Goal: Task Accomplishment & Management: Manage account settings

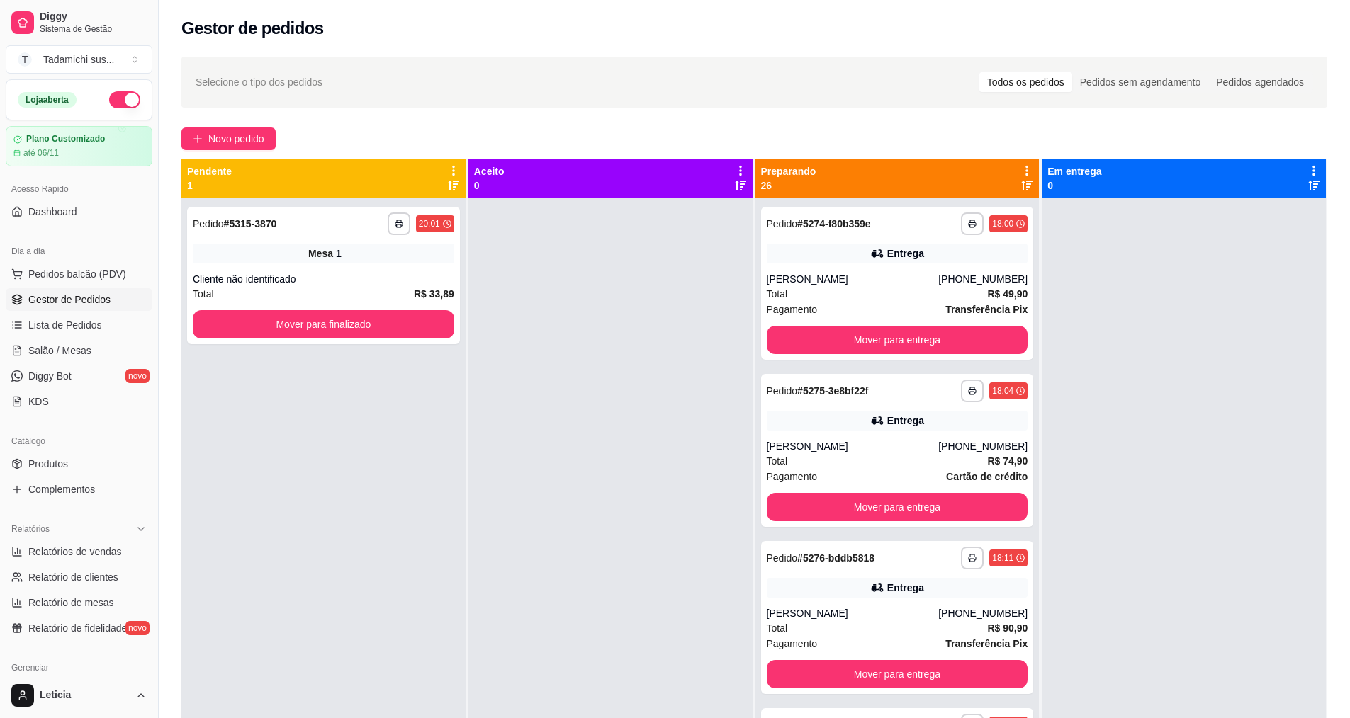
scroll to position [40, 0]
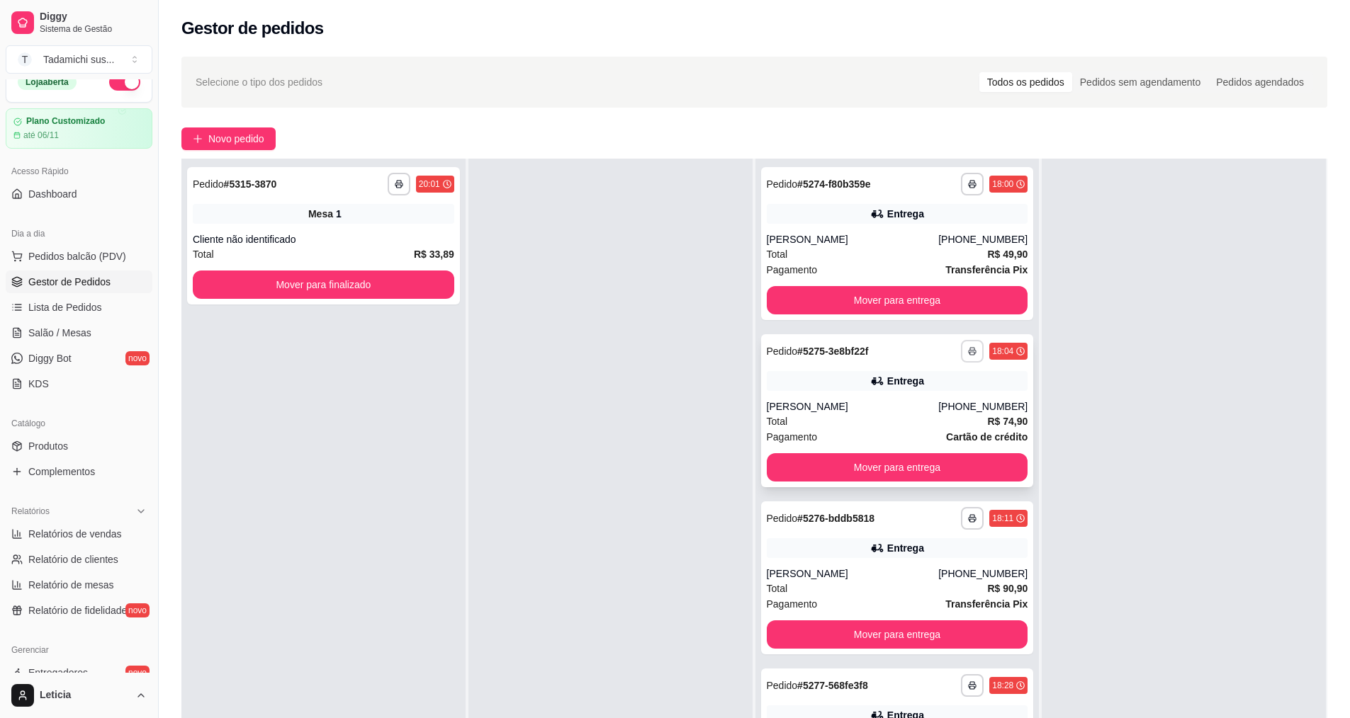
click at [961, 356] on button "button" at bounding box center [972, 351] width 23 height 23
click at [912, 412] on button "IMPRESSORA PERTO DA [GEOGRAPHIC_DATA]" at bounding box center [915, 401] width 205 height 22
click at [968, 354] on icon "button" at bounding box center [972, 351] width 9 height 9
click at [915, 426] on button "IMPRESSORA PERTO DA PAREDE" at bounding box center [915, 429] width 212 height 23
click at [950, 364] on div "**********" at bounding box center [897, 410] width 273 height 153
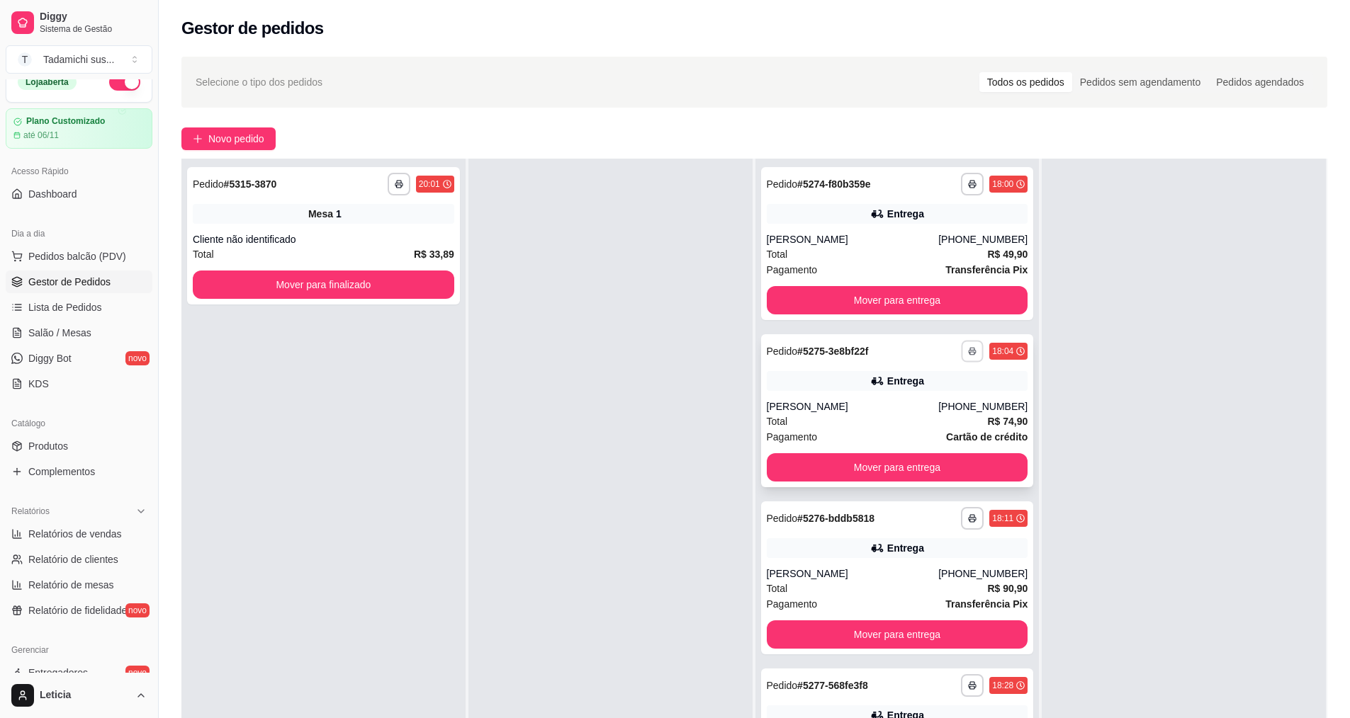
click at [961, 346] on button "button" at bounding box center [972, 351] width 22 height 22
click at [876, 434] on button "IMPRESSORA PERTO DA PAREDE" at bounding box center [915, 429] width 205 height 22
click at [961, 345] on button "button" at bounding box center [972, 351] width 23 height 23
click at [918, 419] on button "IMPRESSORA PERTO DA PAREDE" at bounding box center [915, 429] width 212 height 23
click at [968, 348] on icon "button" at bounding box center [972, 351] width 9 height 9
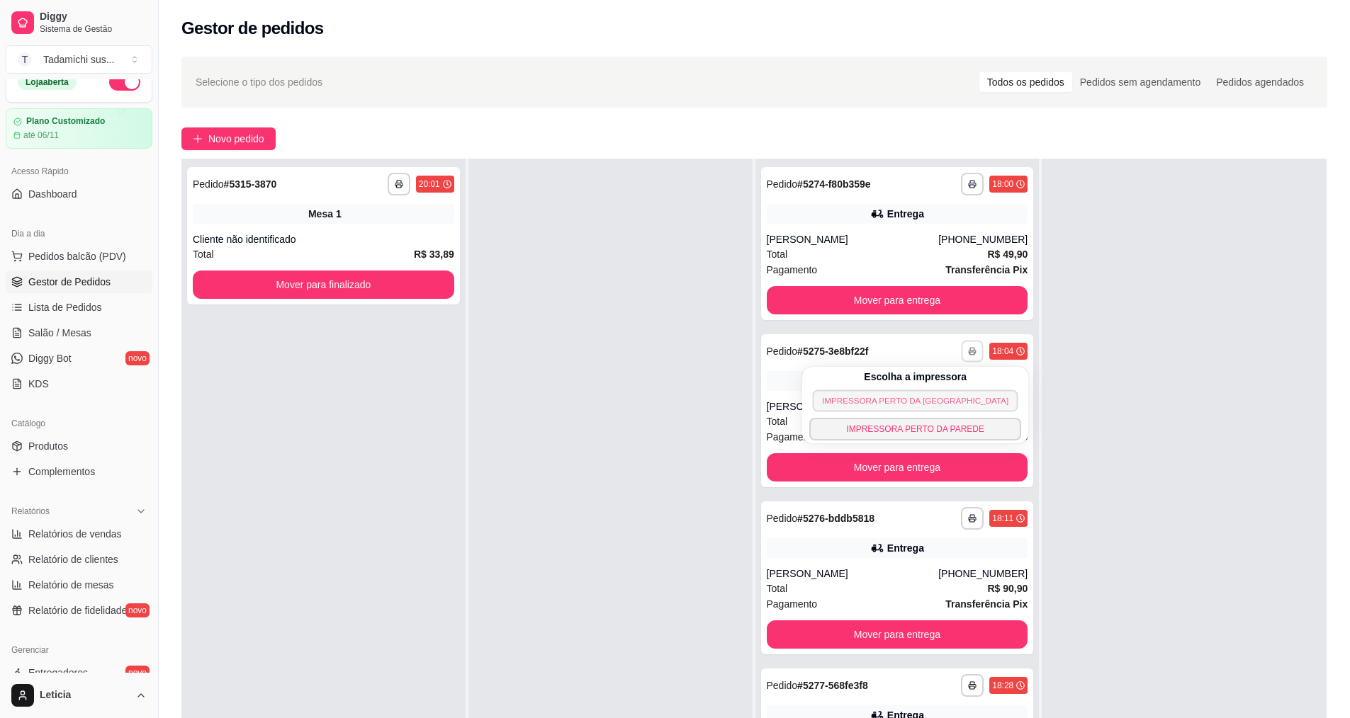
click at [893, 396] on button "IMPRESSORA PERTO DA [GEOGRAPHIC_DATA]" at bounding box center [915, 401] width 205 height 22
click at [892, 77] on div "Selecione o tipo dos pedidos Todos os pedidos Pedidos sem agendamento Pedidos a…" at bounding box center [754, 82] width 1117 height 23
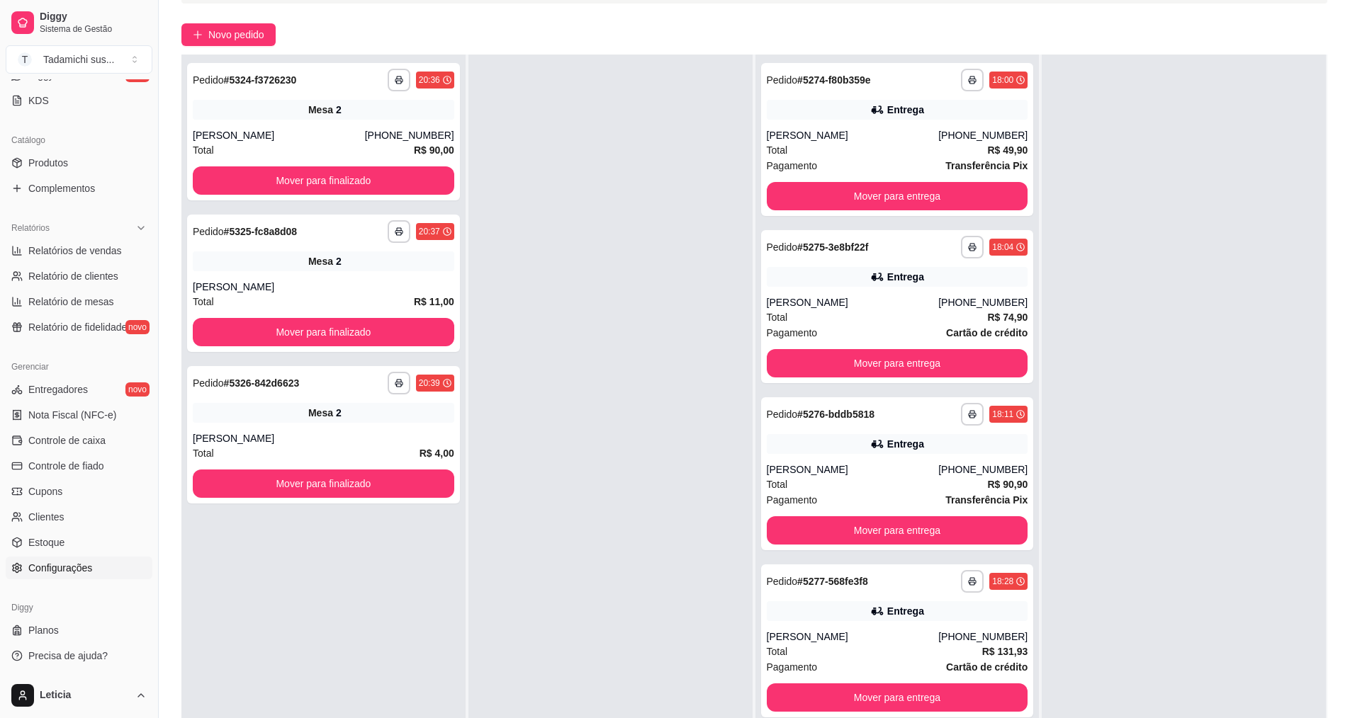
scroll to position [142, 0]
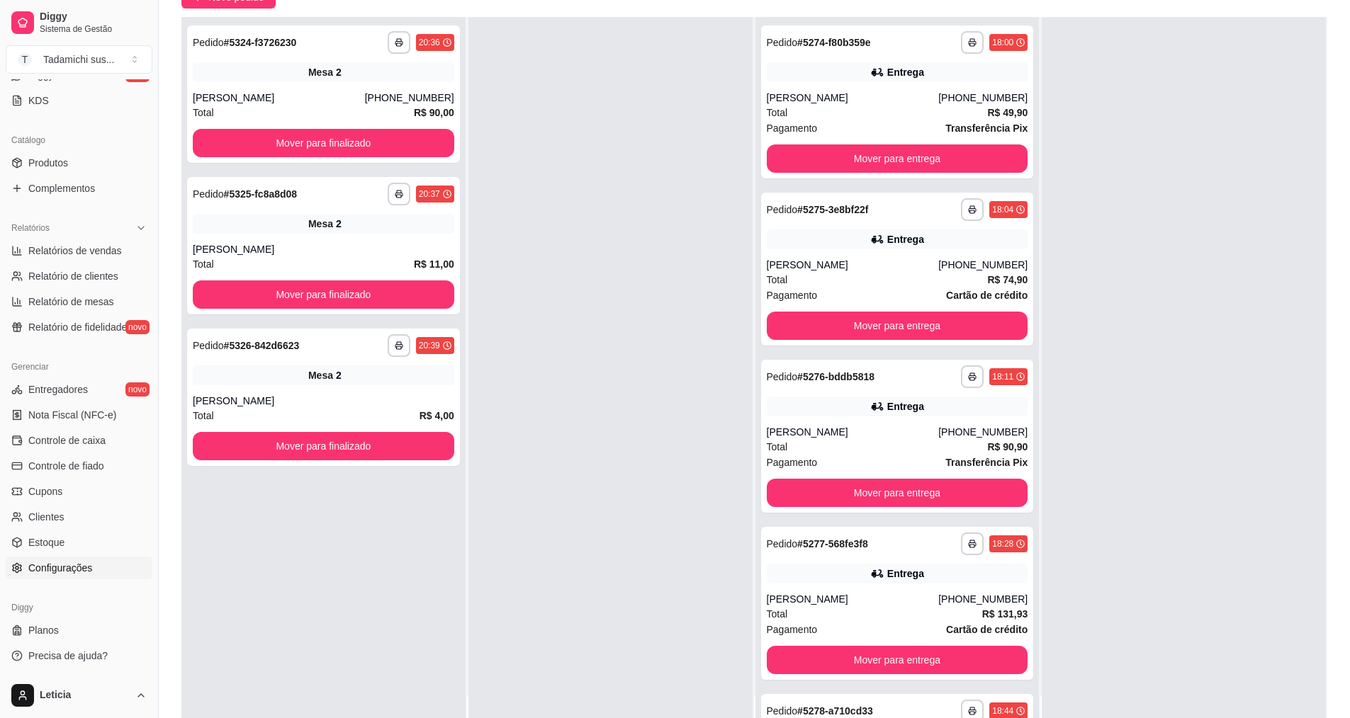
click at [66, 567] on span "Configurações" at bounding box center [60, 568] width 64 height 14
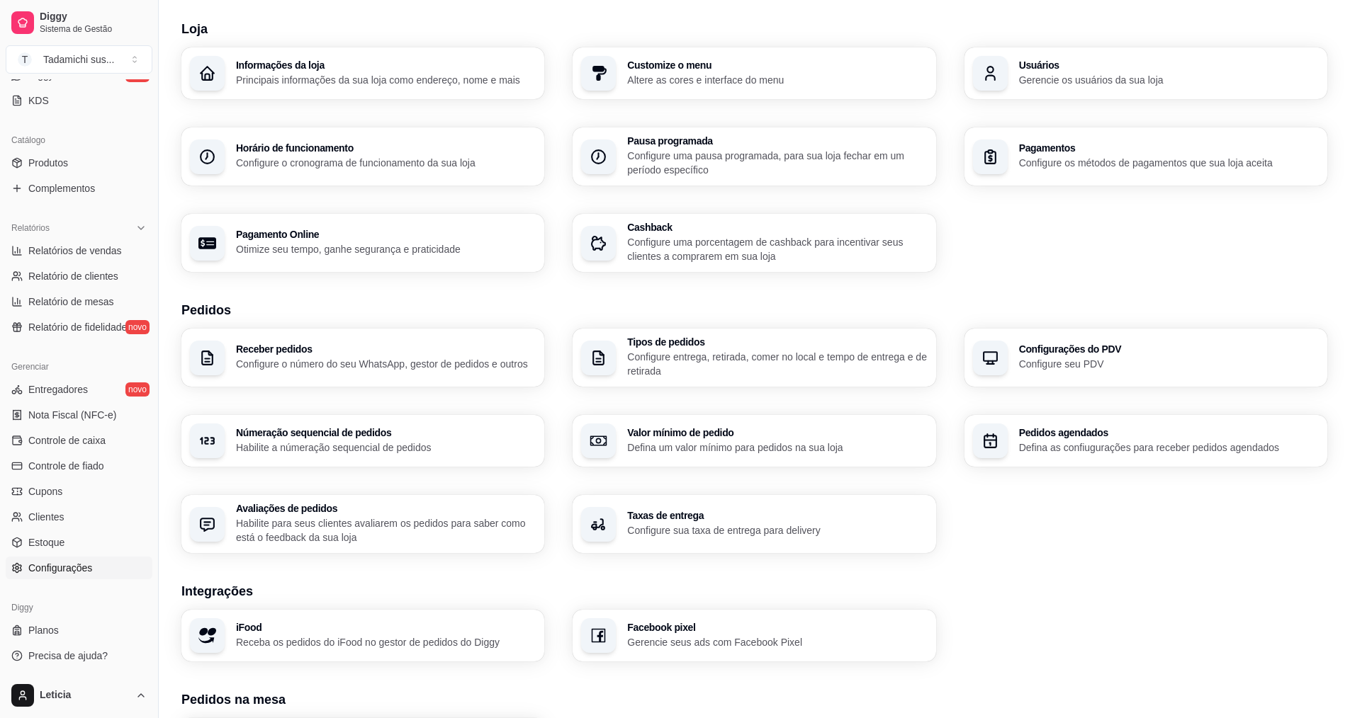
scroll to position [71, 0]
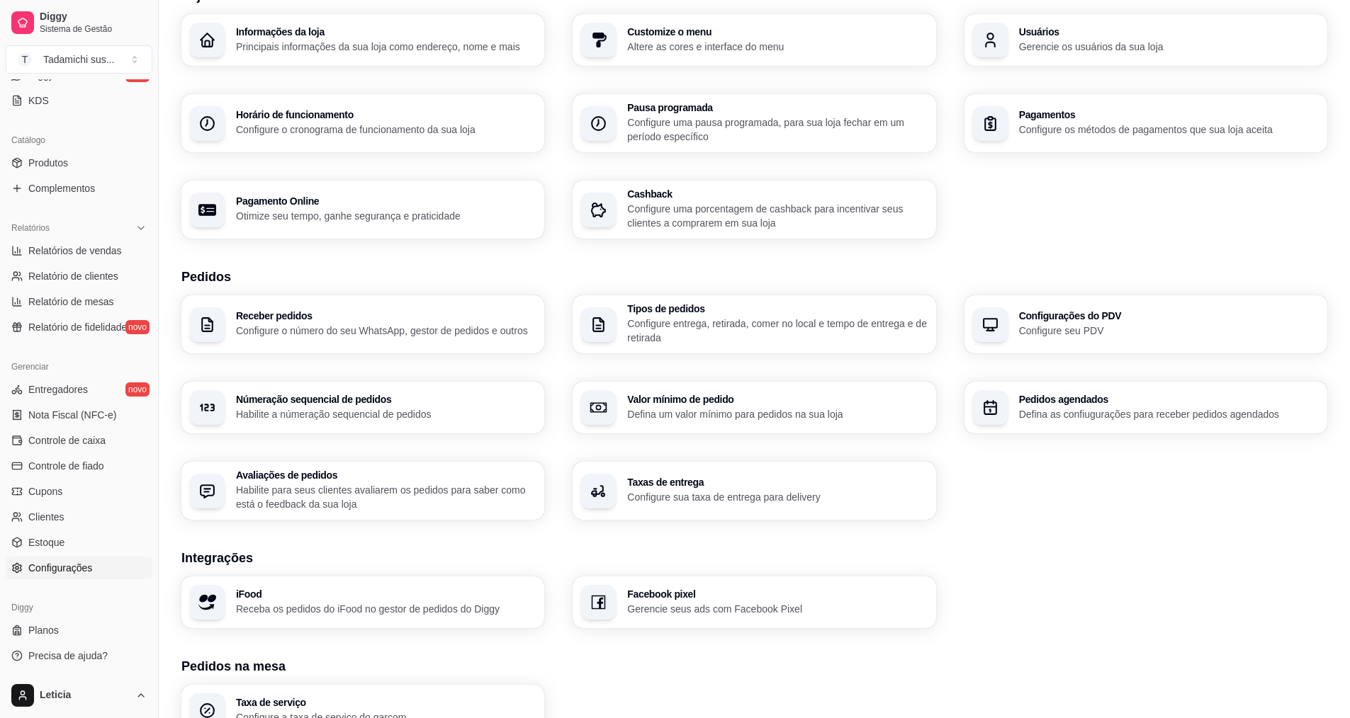
click at [413, 332] on p "Configure o número do seu WhatsApp, gestor de pedidos e outros" at bounding box center [386, 331] width 300 height 14
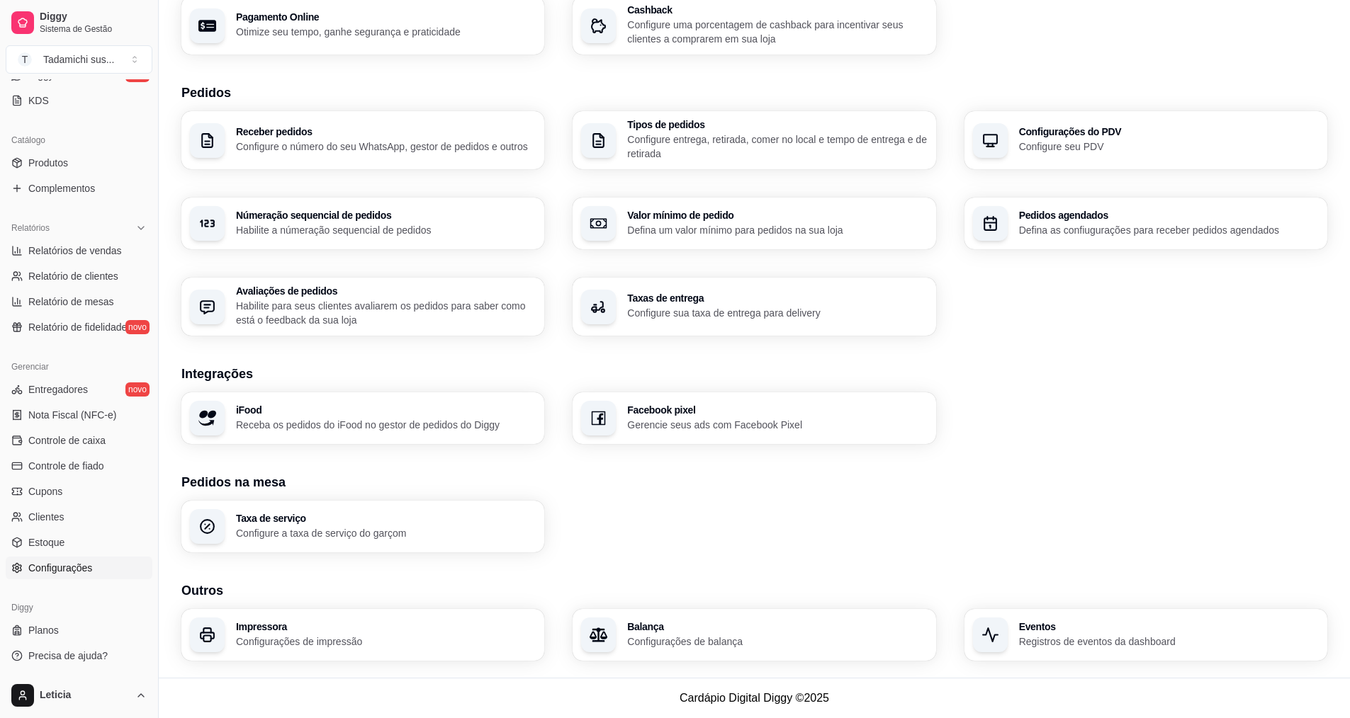
click at [325, 623] on h3 "Impressora" at bounding box center [386, 627] width 300 height 10
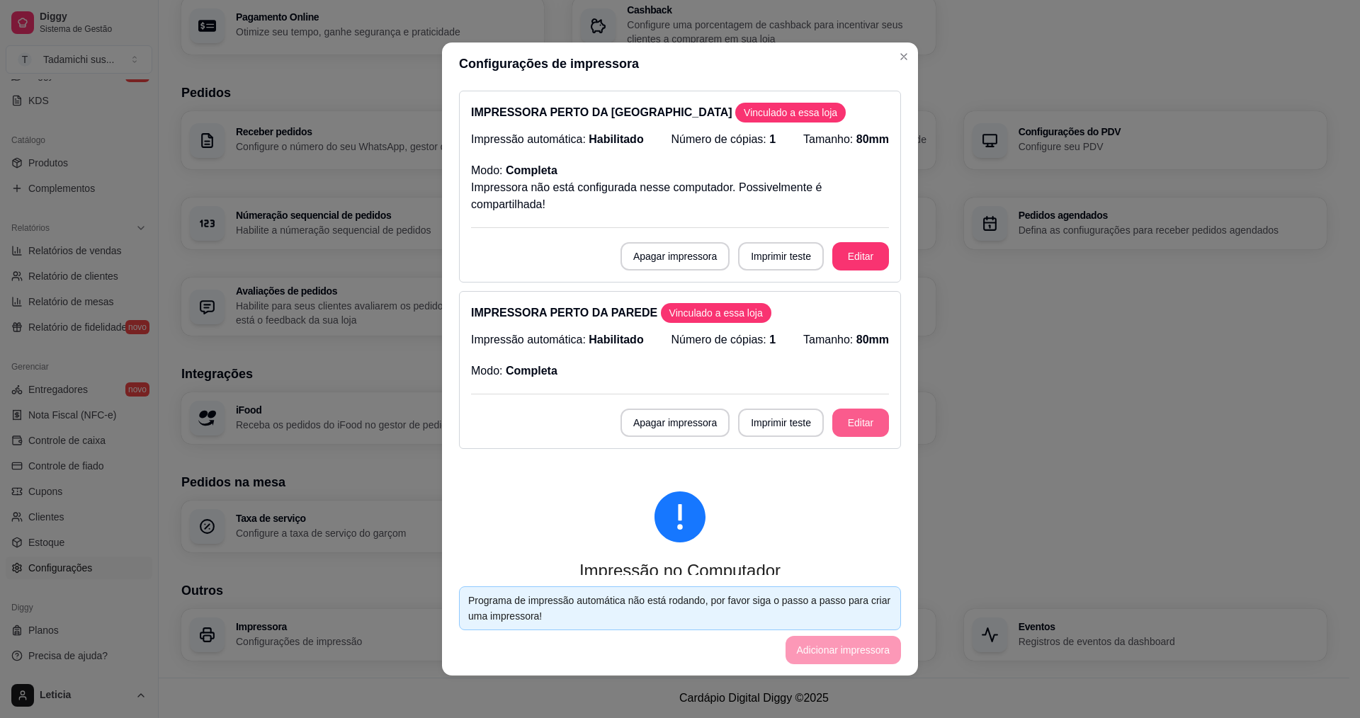
click at [849, 427] on button "Editar" at bounding box center [861, 423] width 57 height 28
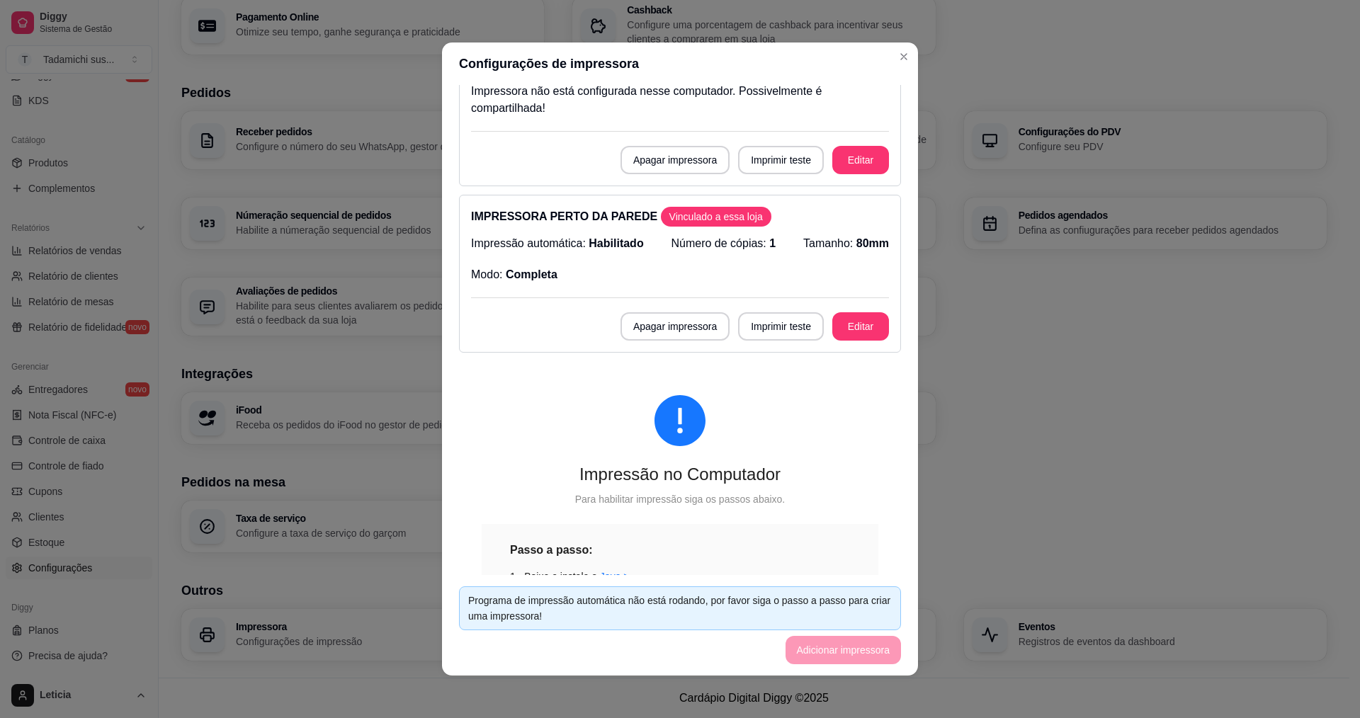
scroll to position [0, 0]
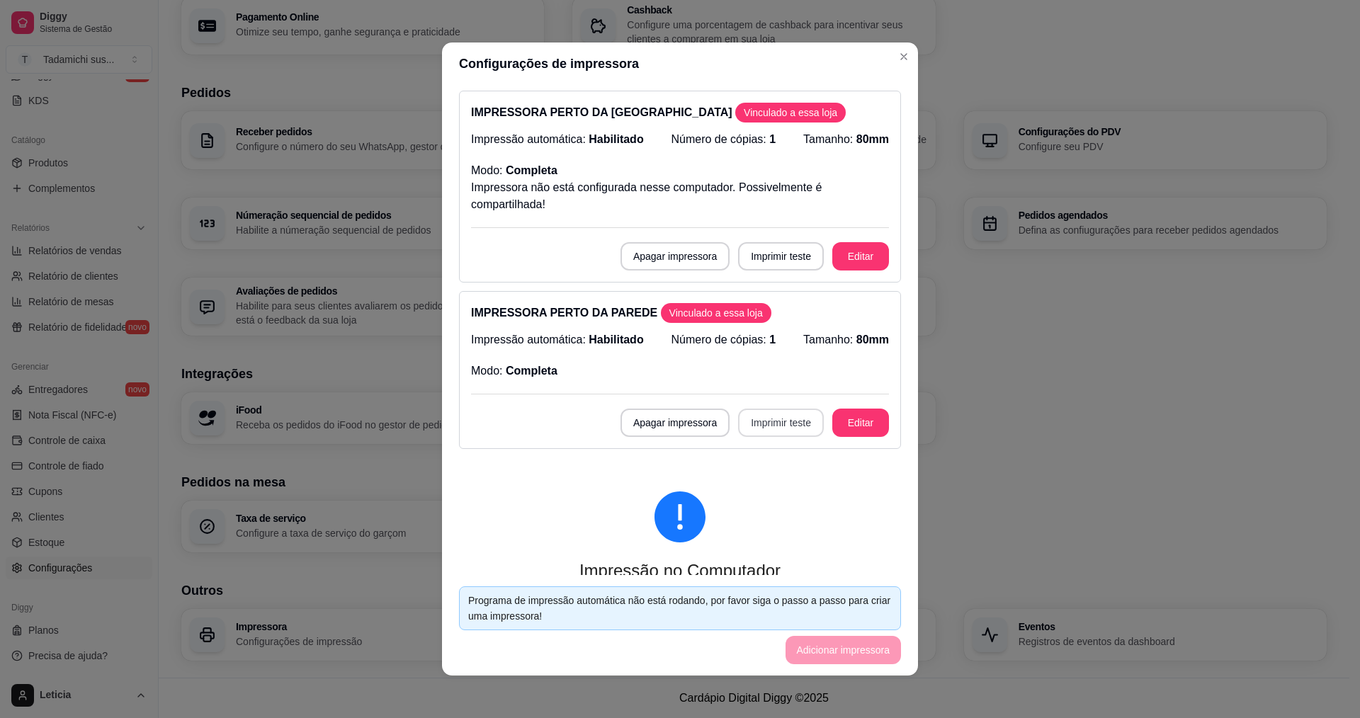
click at [755, 418] on button "Imprimir teste" at bounding box center [781, 423] width 86 height 28
